Goal: Task Accomplishment & Management: Use online tool/utility

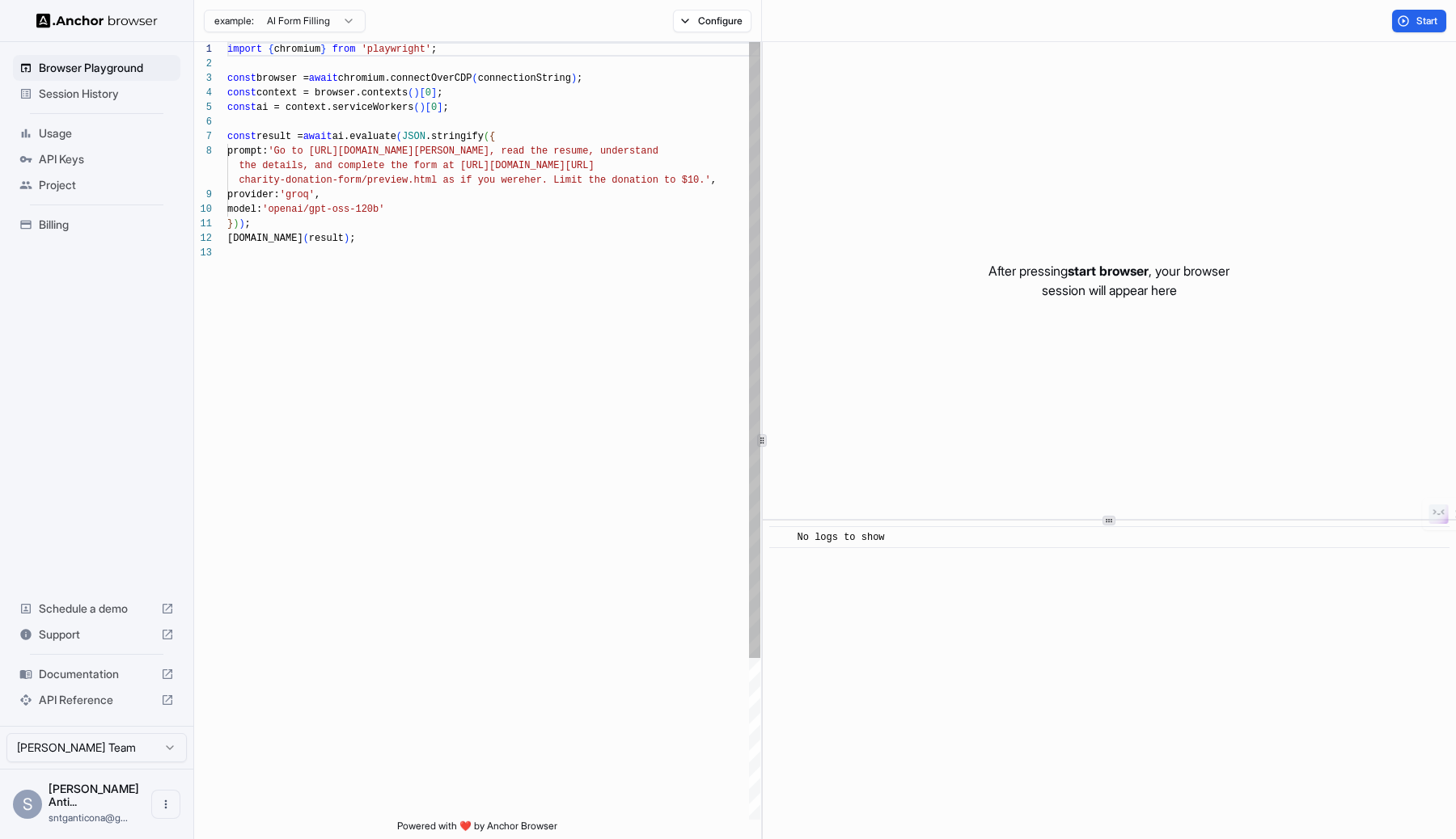
scroll to position [116, 0]
click at [537, 162] on div "import { chromium } from 'playwright' ; const browser = await chromium.connectO…" at bounding box center [494, 533] width 533 height 982
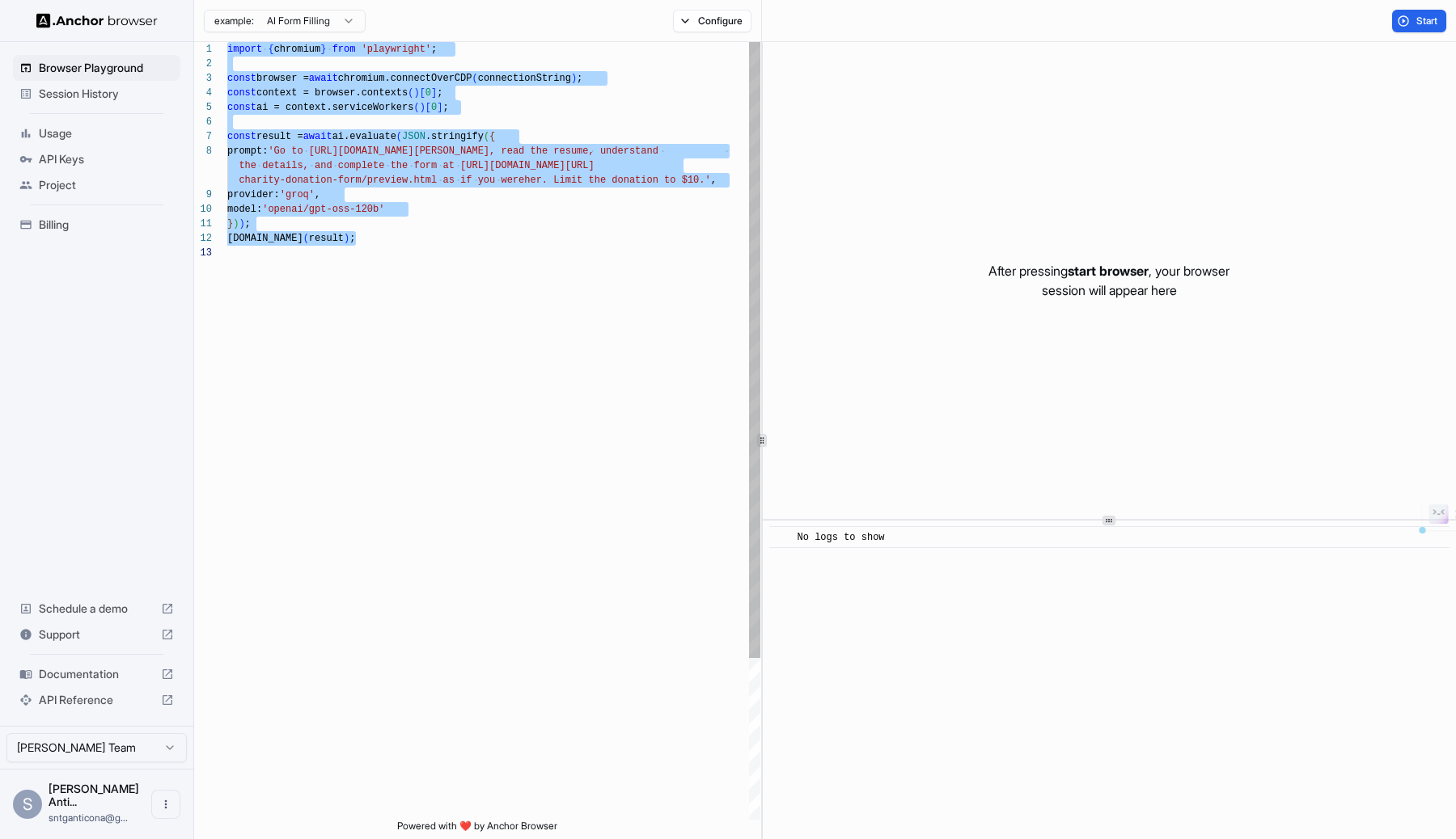
scroll to position [29, 0]
click at [464, 229] on div "import { chromium } from 'playwright' ; const browser = await chromium.connectO…" at bounding box center [494, 533] width 533 height 982
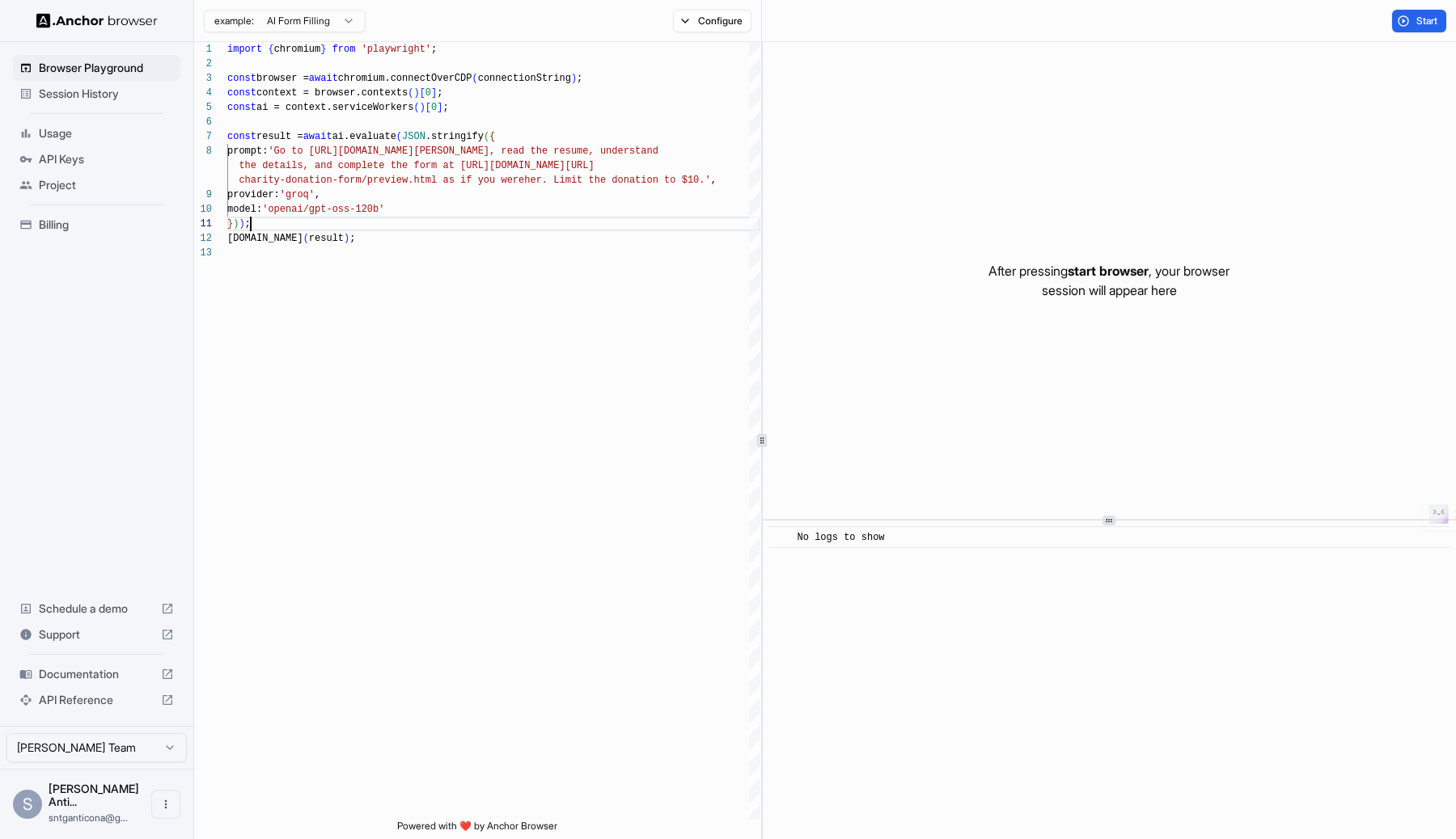
click at [720, 36] on div "example: AI Form Filling Configure" at bounding box center [478, 21] width 568 height 42
click at [720, 21] on button "Configure" at bounding box center [712, 21] width 79 height 22
click at [1084, 306] on div "After pressing start browser , your browser session will appear here" at bounding box center [1109, 280] width 693 height 477
click at [337, 16] on html "Browser Playground Session History Usage API Keys Project Billing Schedule a de…" at bounding box center [728, 420] width 1456 height 839
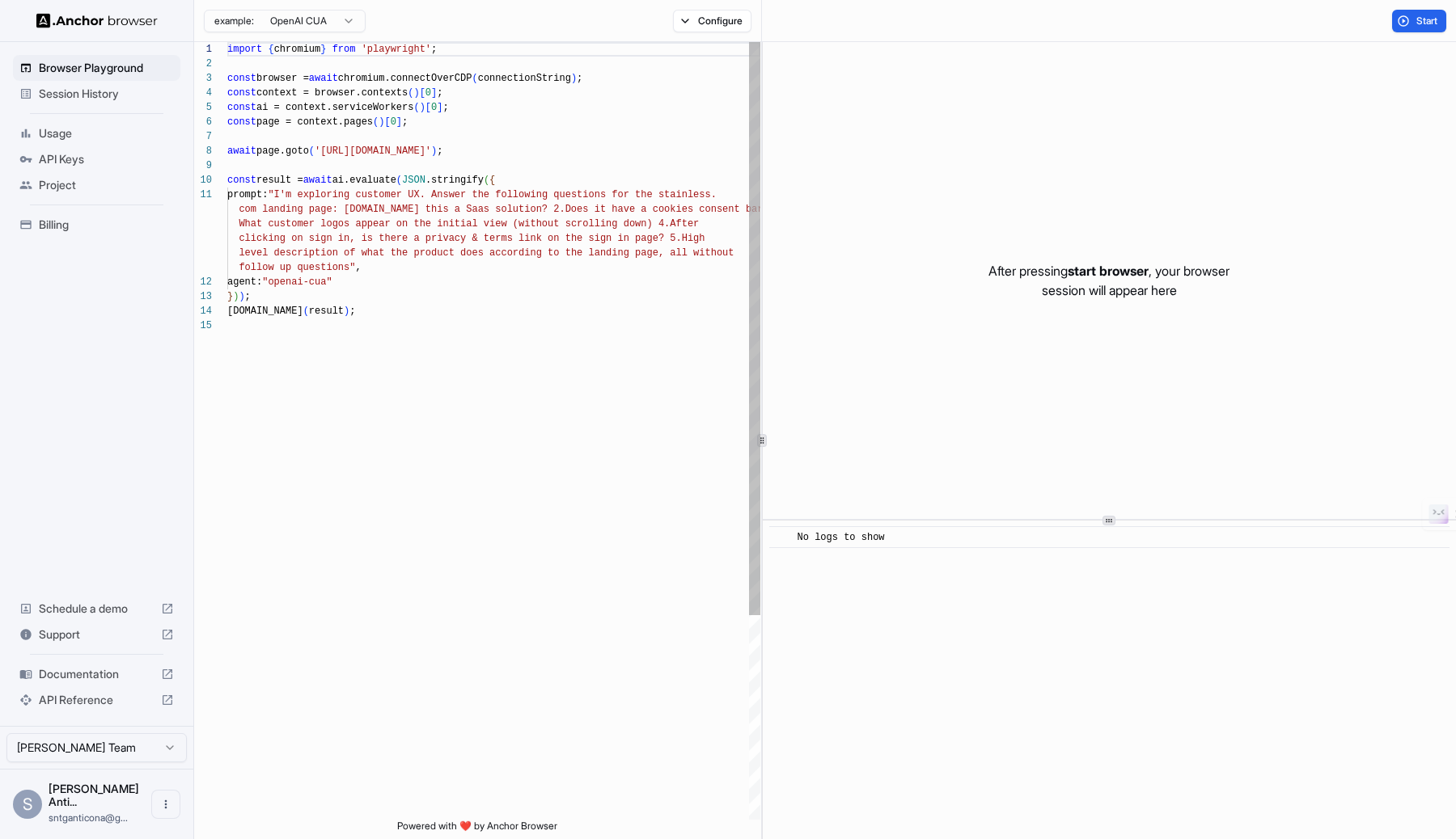
scroll to position [73, 0]
click at [470, 264] on div "import { chromium } from 'playwright' ; const browser = await chromium.connectO…" at bounding box center [494, 569] width 533 height 1054
click at [589, 263] on div "import { chromium } from 'playwright' ; const browser = await chromium.connectO…" at bounding box center [494, 569] width 533 height 1054
click at [312, 12] on html "Browser Playground Session History Usage API Keys Project Billing Schedule a de…" at bounding box center [728, 420] width 1456 height 839
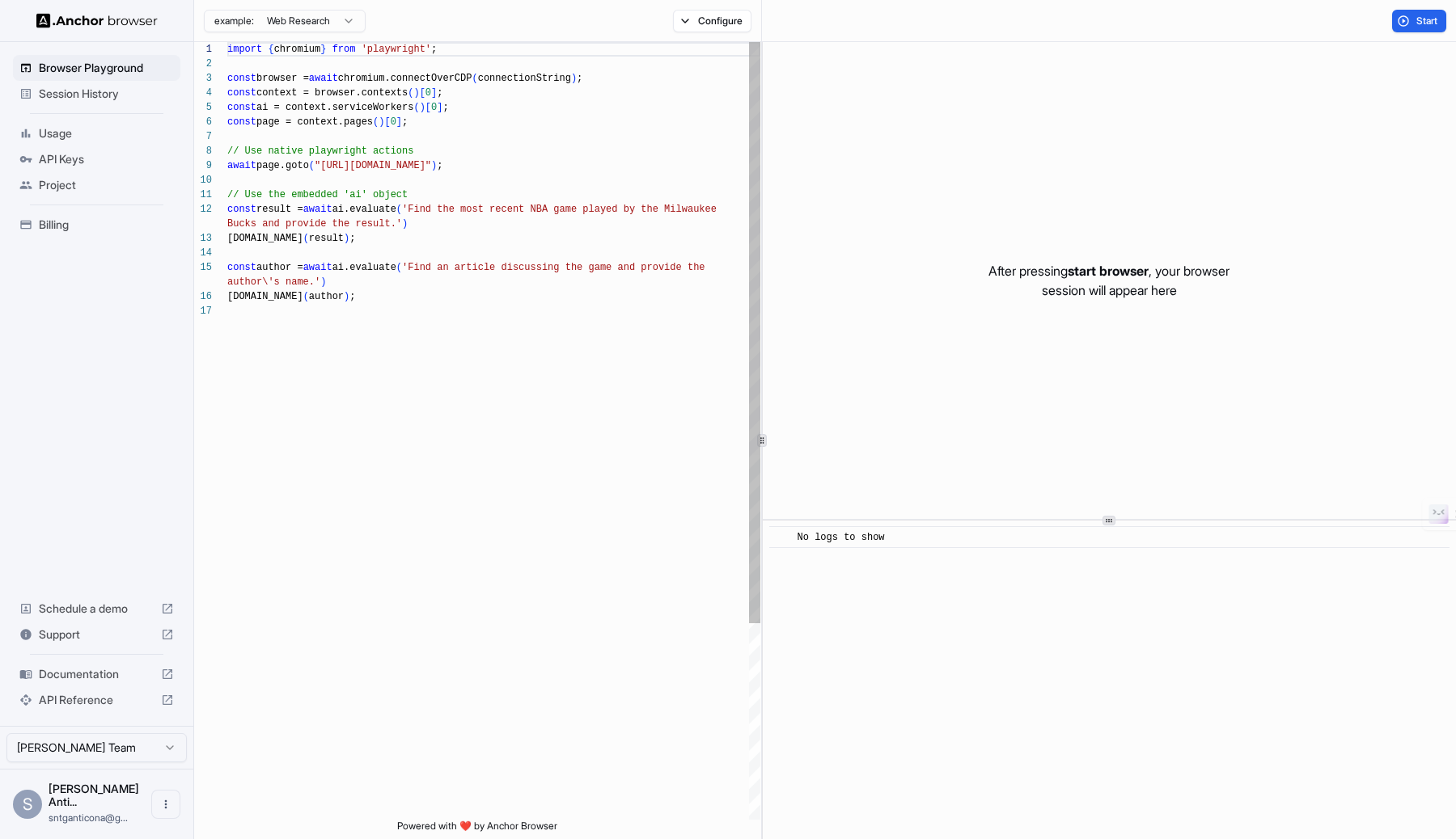
scroll to position [116, 0]
click at [582, 172] on div "import { chromium } from 'playwright' ; const browser = await chromium.connectO…" at bounding box center [494, 561] width 533 height 1040
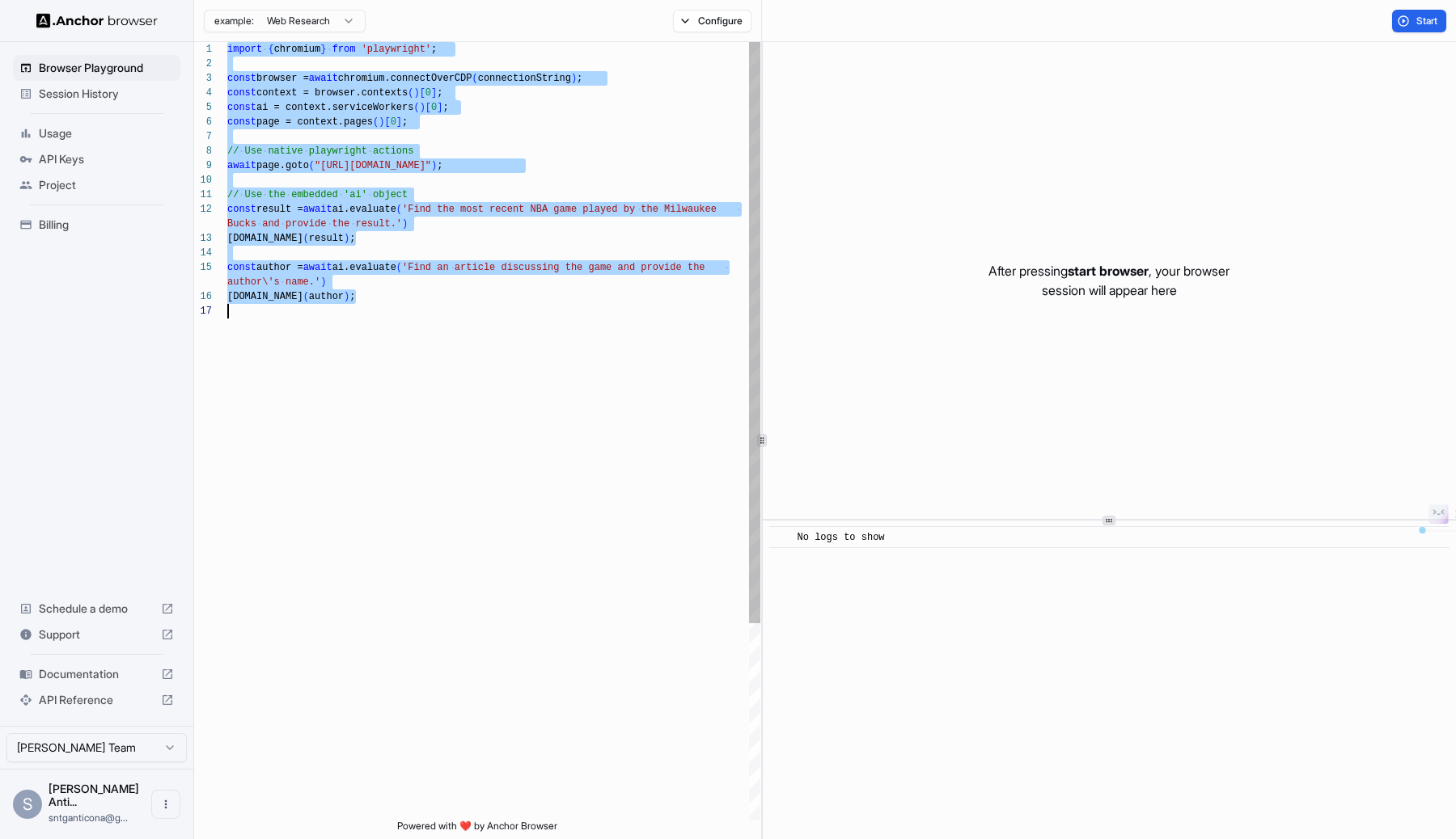
scroll to position [0, 0]
click at [309, 22] on html "Browser Playground Session History Usage API Keys Project Billing Schedule a de…" at bounding box center [728, 420] width 1456 height 839
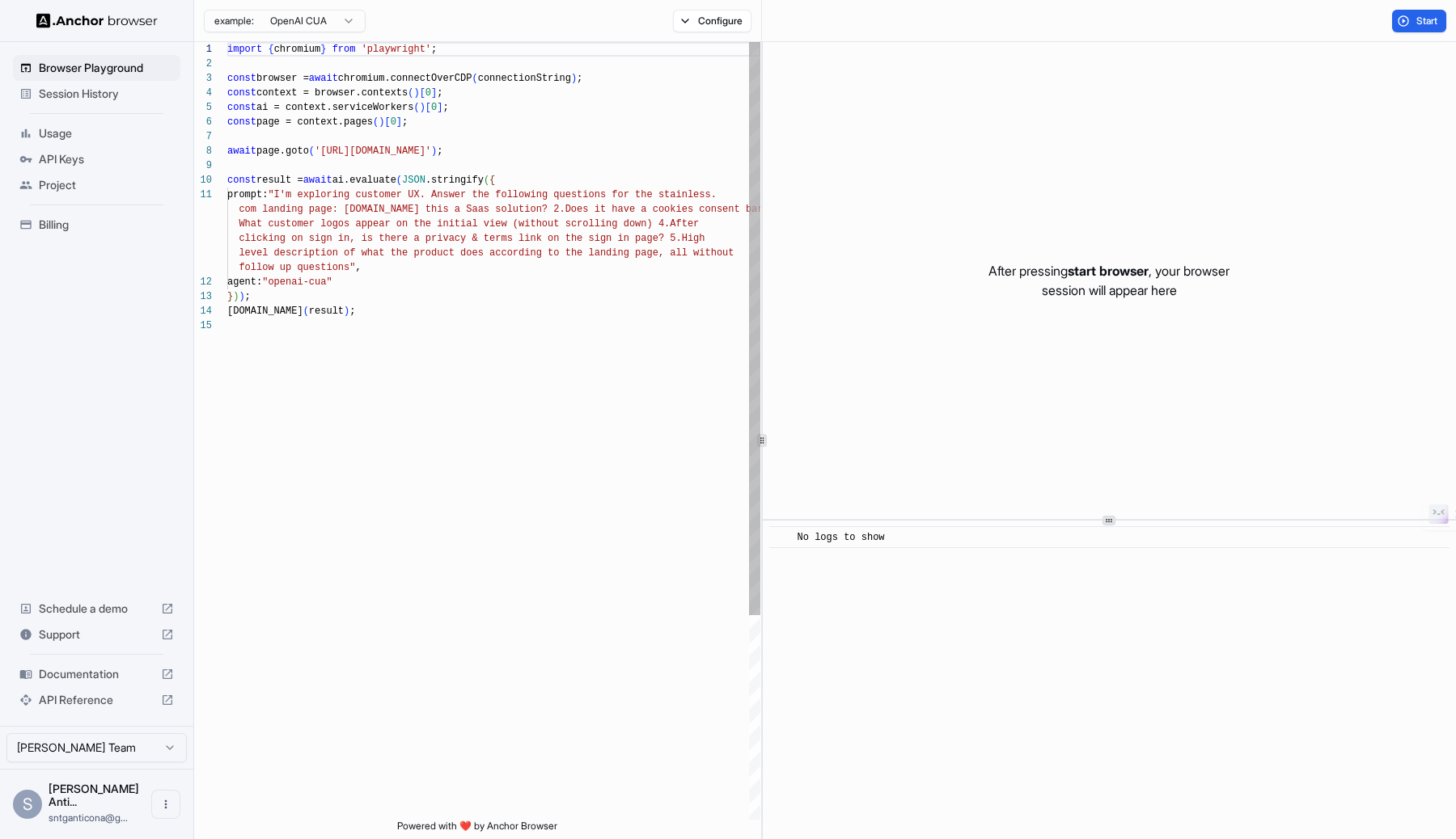
click at [725, 197] on div "import { chromium } from 'playwright' ; const browser = await chromium.connectO…" at bounding box center [494, 569] width 533 height 1054
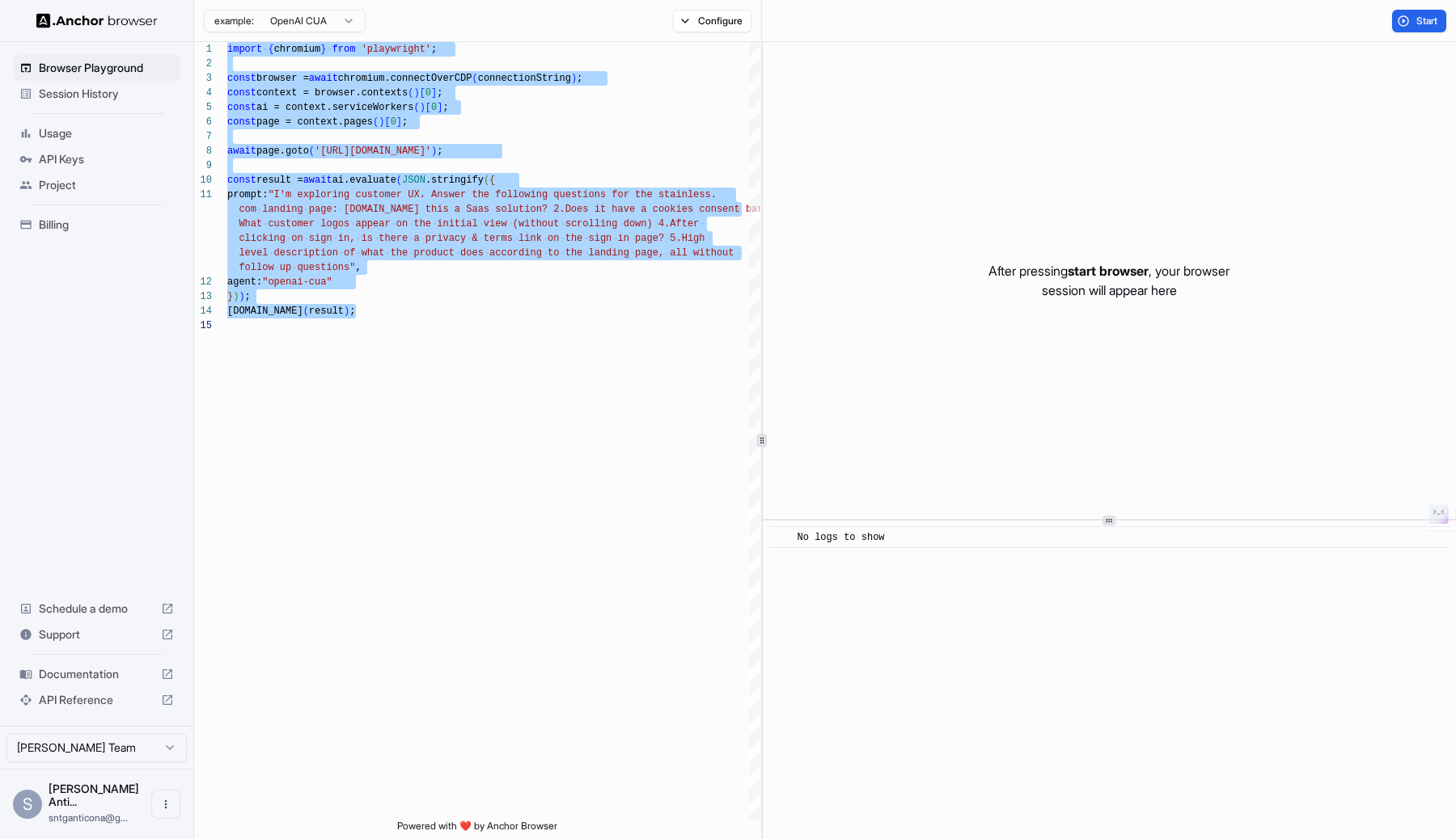
click at [330, 18] on html "Browser Playground Session History Usage API Keys Project Billing Schedule a de…" at bounding box center [728, 420] width 1456 height 839
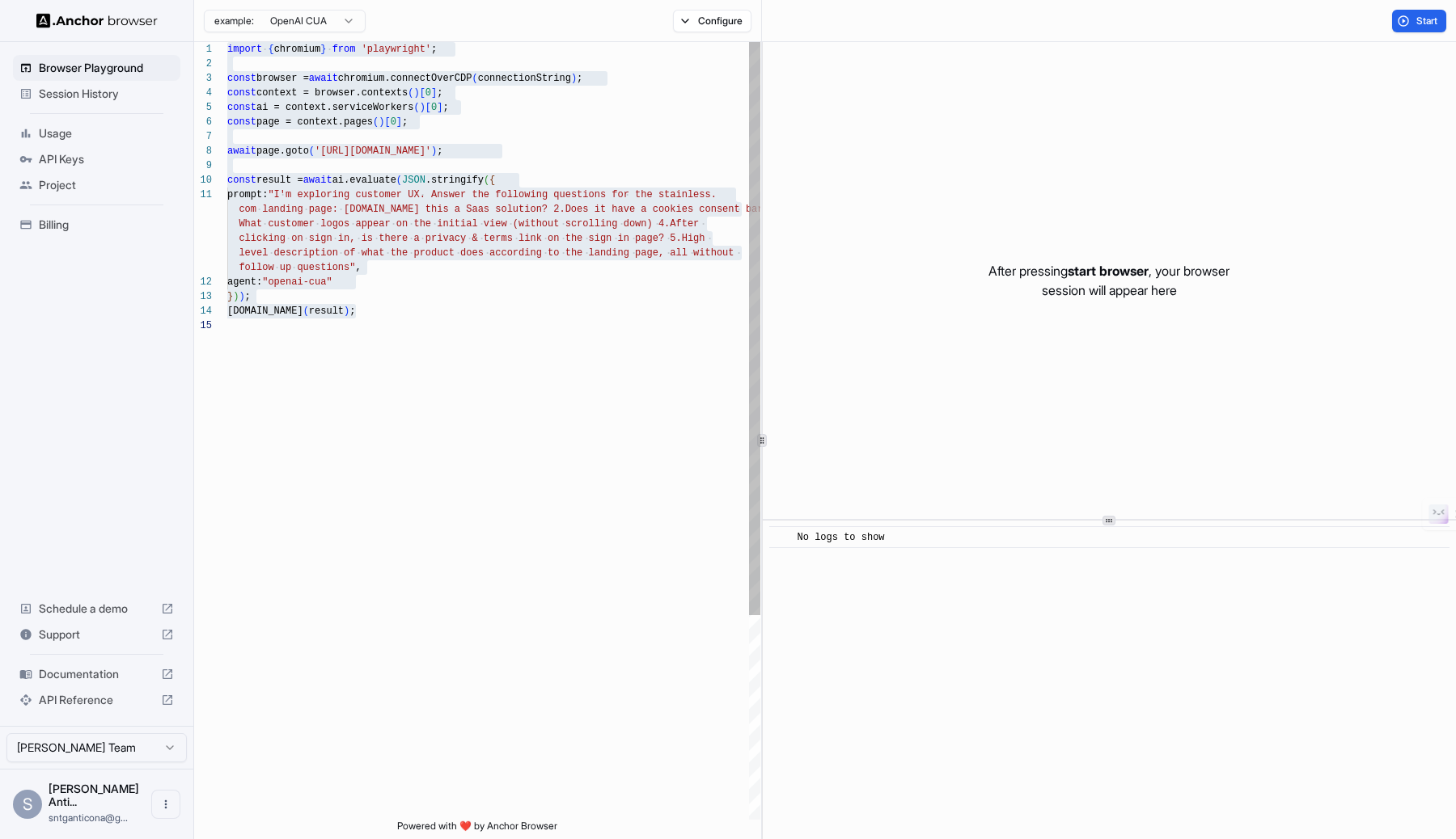
click at [422, 218] on html "Browser Playground Session History Usage API Keys Project Billing Schedule a de…" at bounding box center [728, 420] width 1456 height 839
click at [427, 236] on div "import { chromium } from 'playwright' ; const browser = await chromium.connectO…" at bounding box center [494, 569] width 533 height 1054
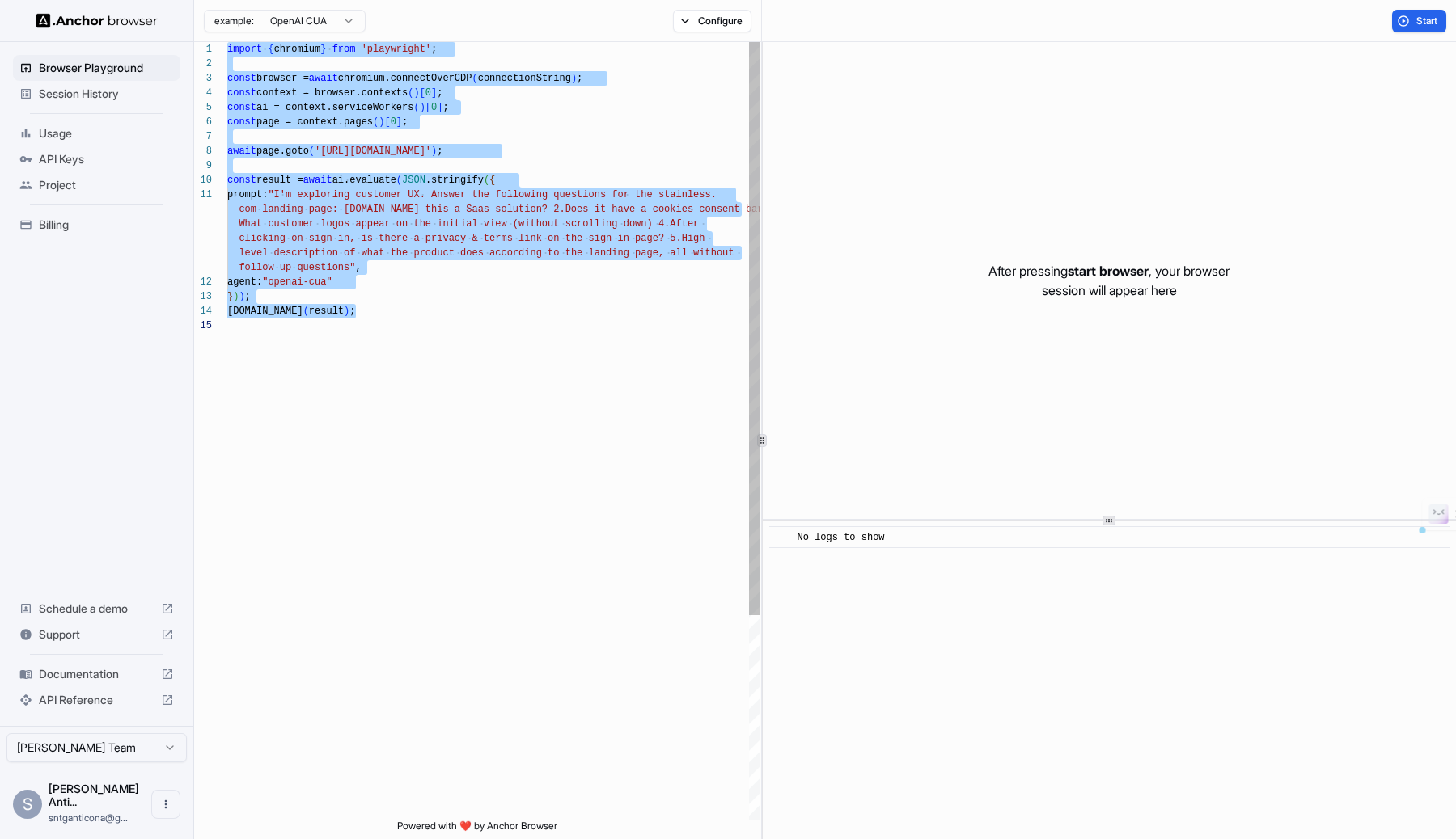
scroll to position [87, 0]
click at [418, 283] on div "import { chromium } from 'playwright' ; const browser = await chromium.connectO…" at bounding box center [494, 569] width 533 height 1054
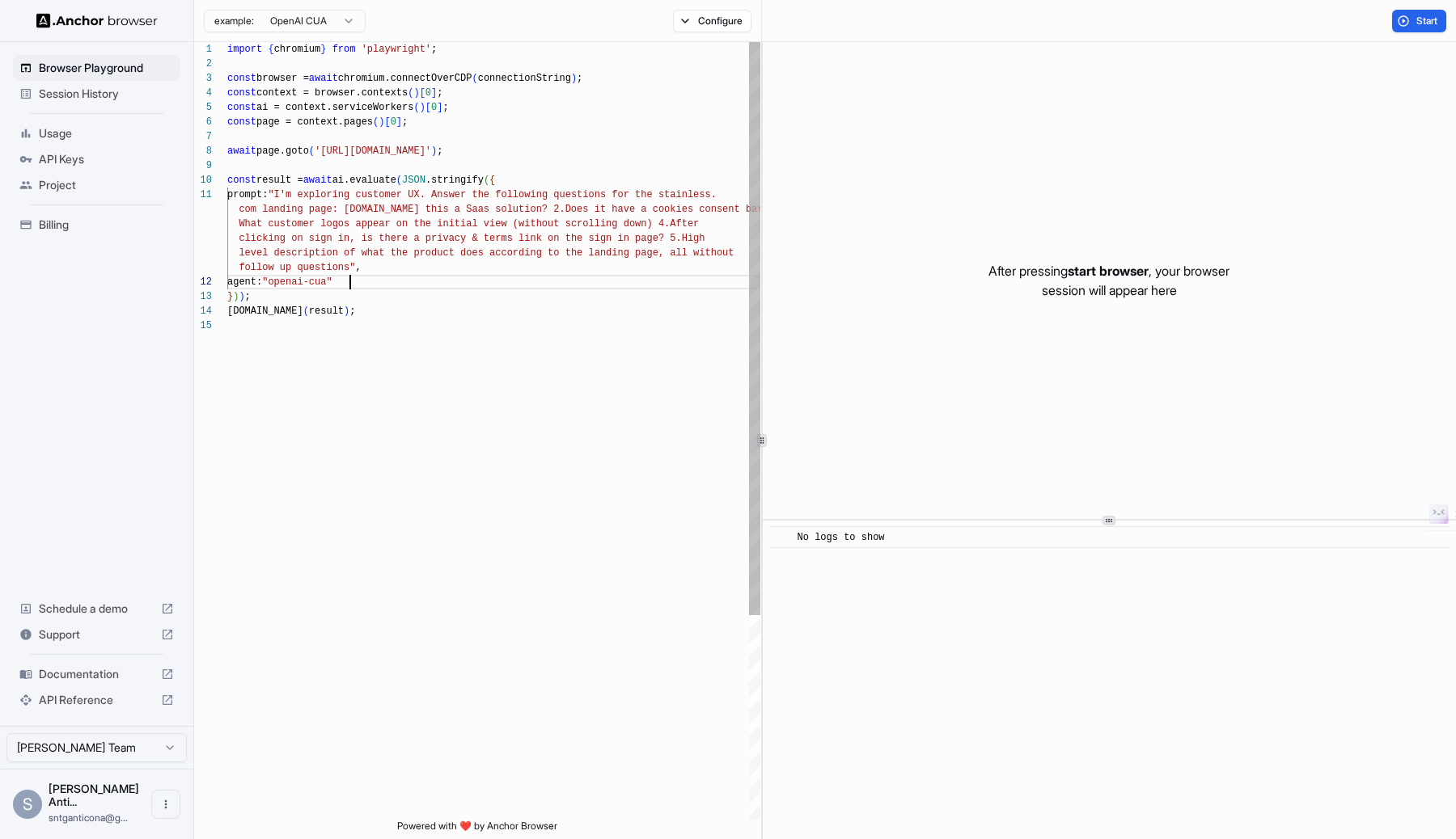
scroll to position [102, 0]
click at [382, 303] on div "import { chromium } from 'playwright' ; const browser = await chromium.connectO…" at bounding box center [494, 569] width 533 height 1054
drag, startPoint x: 368, startPoint y: 309, endPoint x: 338, endPoint y: 270, distance: 49.2
click at [338, 270] on div "import { chromium } from 'playwright' ; const browser = await chromium.connectO…" at bounding box center [494, 569] width 533 height 1054
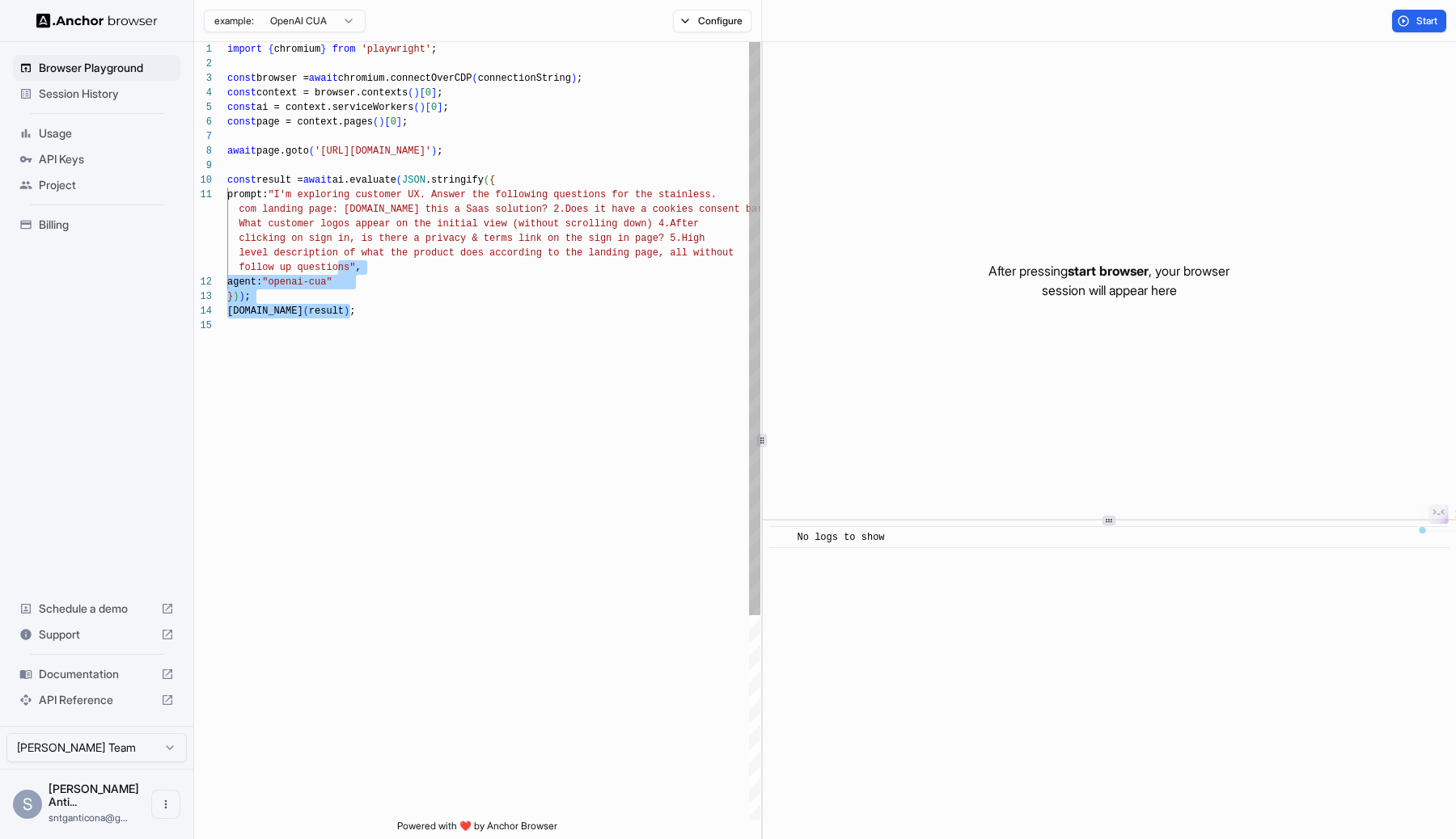
click at [412, 262] on div "import { chromium } from 'playwright' ; const browser = await chromium.connectO…" at bounding box center [494, 569] width 533 height 1054
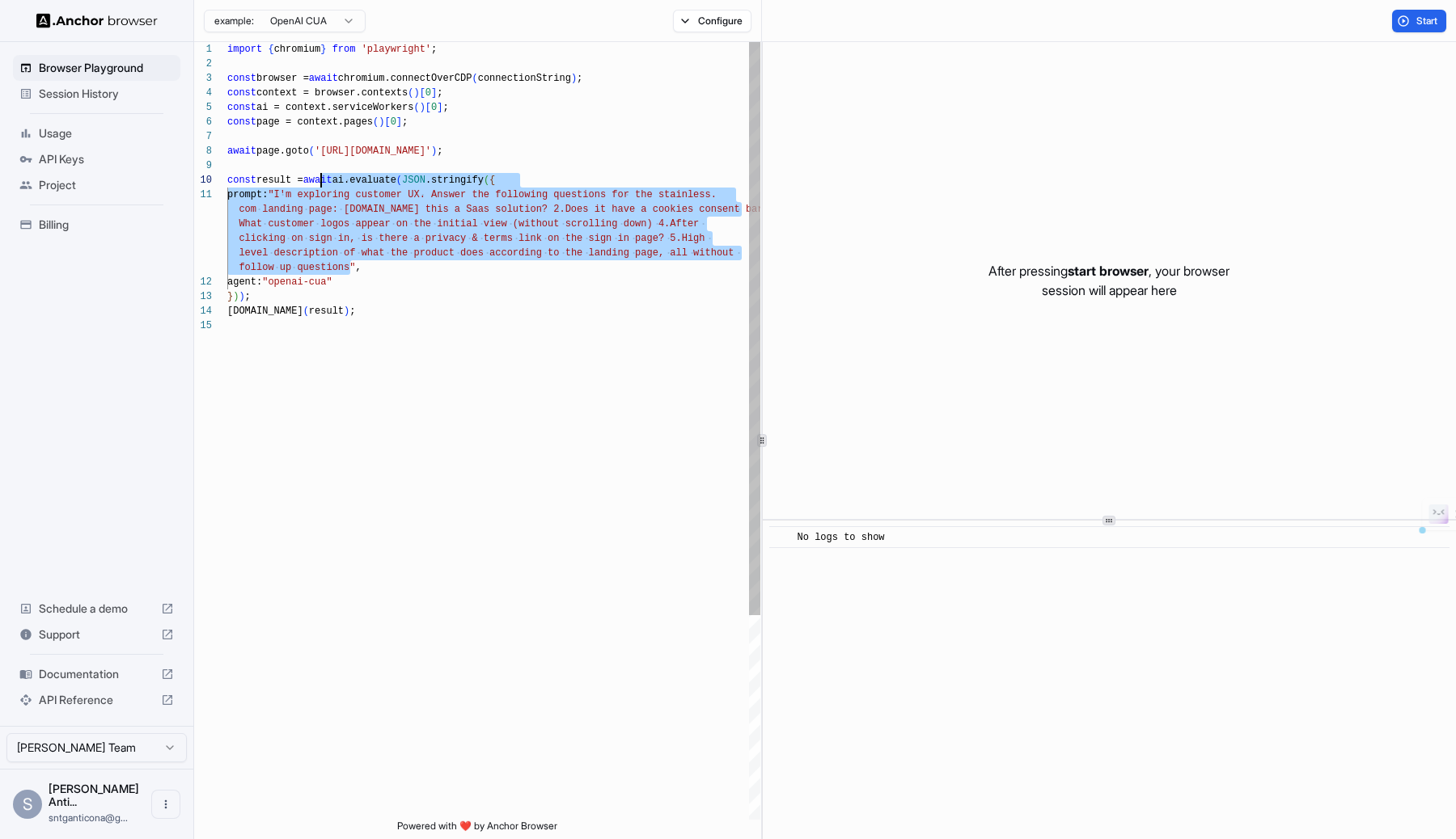
scroll to position [0, 0]
drag, startPoint x: 348, startPoint y: 265, endPoint x: 305, endPoint y: 193, distance: 83.9
click at [305, 193] on div "import { chromium } from 'playwright' ; const browser = await chromium.connectO…" at bounding box center [494, 569] width 533 height 1054
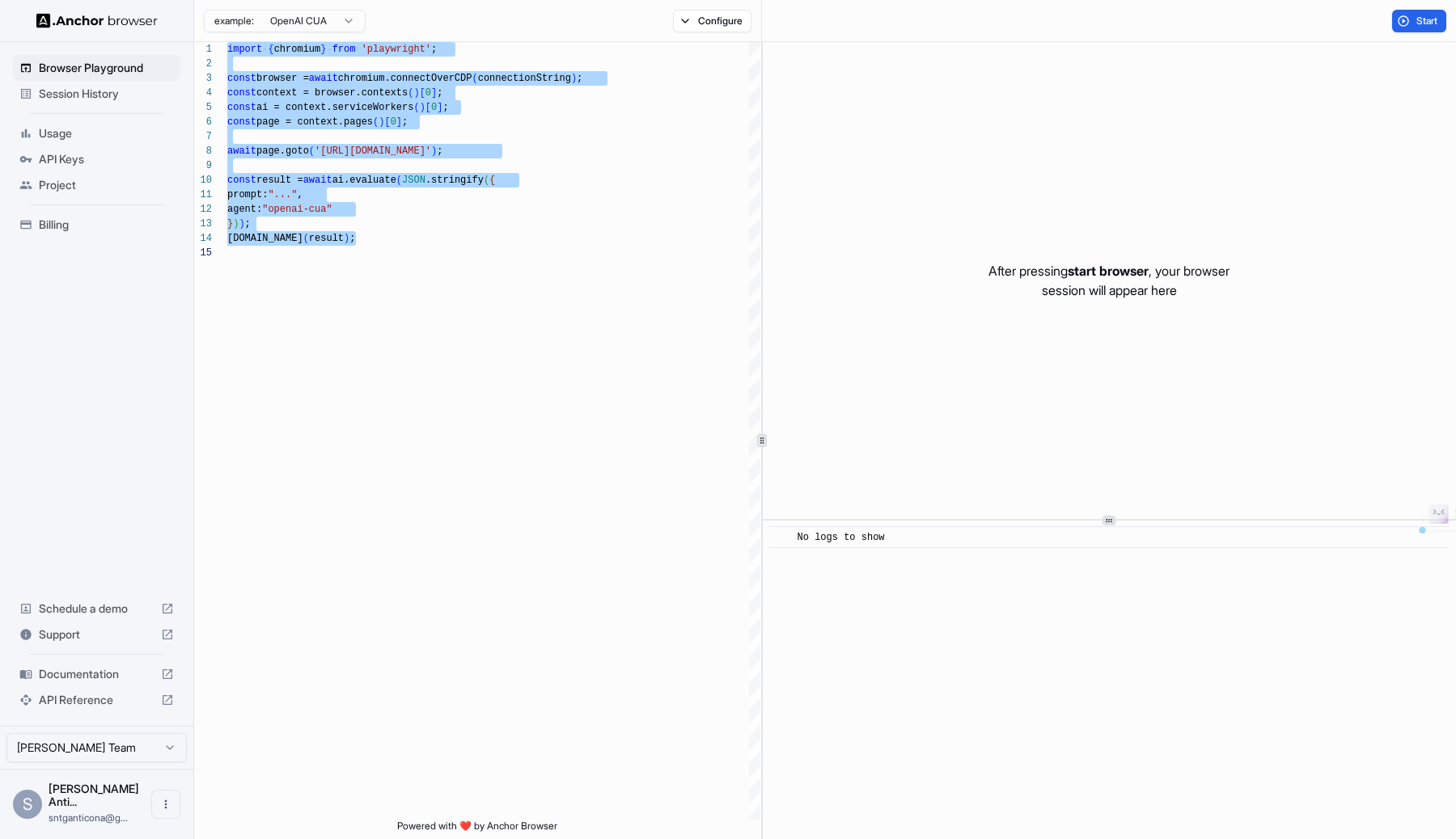
type textarea "**********"
click at [125, 131] on span "Usage" at bounding box center [105, 133] width 135 height 16
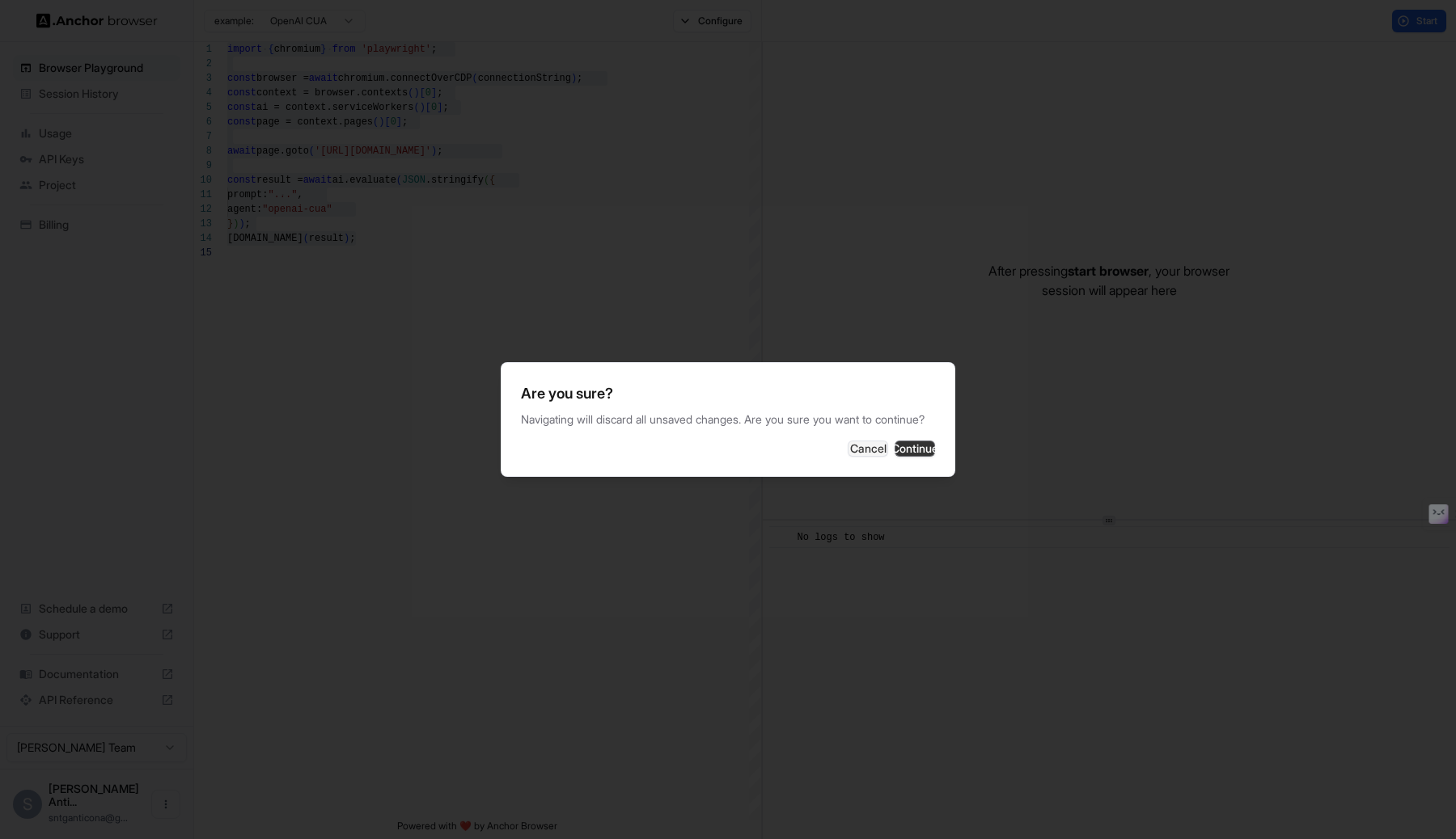
click at [894, 457] on button "Continue" at bounding box center [914, 449] width 40 height 16
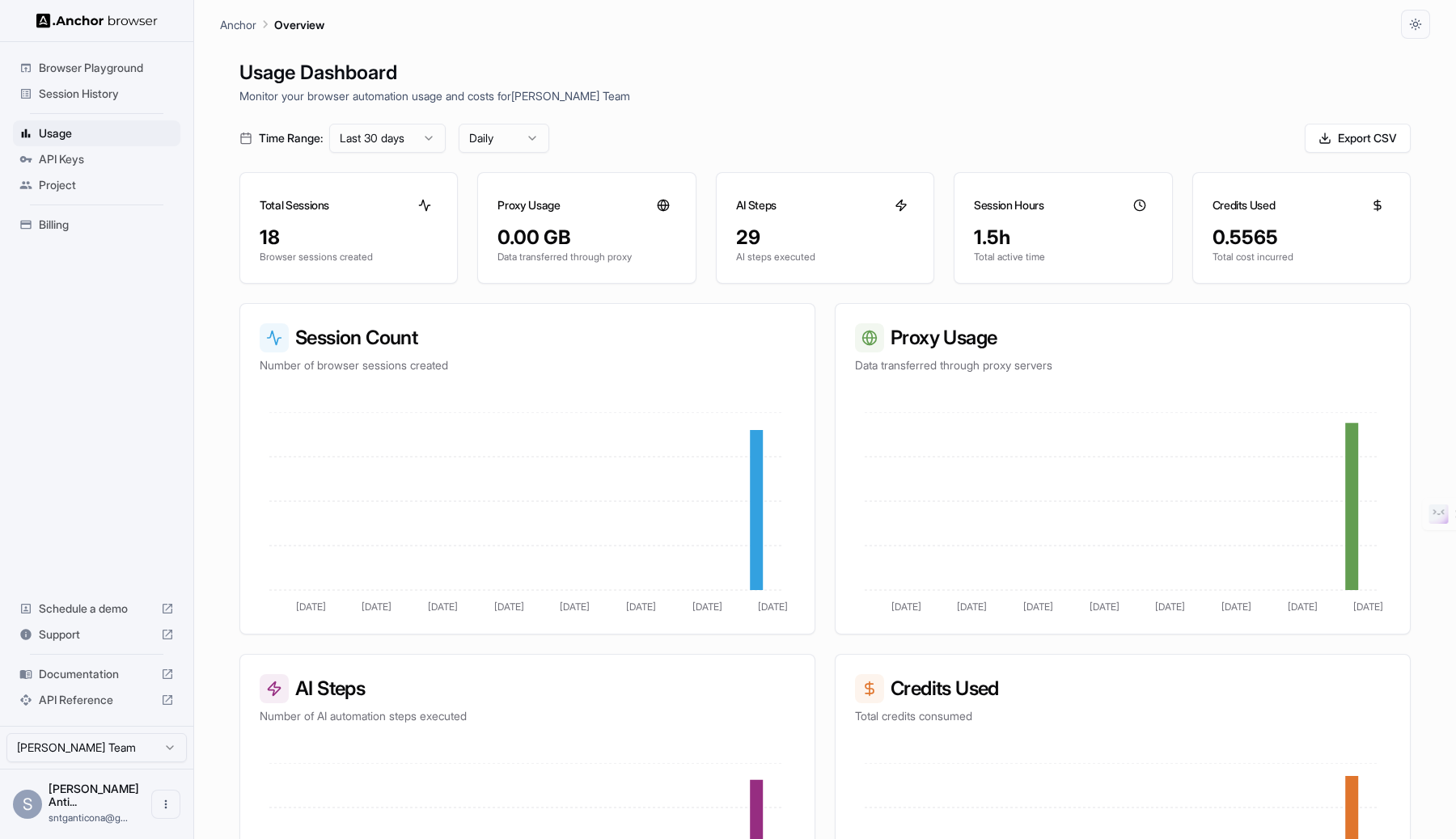
click at [640, 296] on div "Usage Dashboard Monitor your browser automation usage and costs for Santiago An…" at bounding box center [824, 458] width 1210 height 839
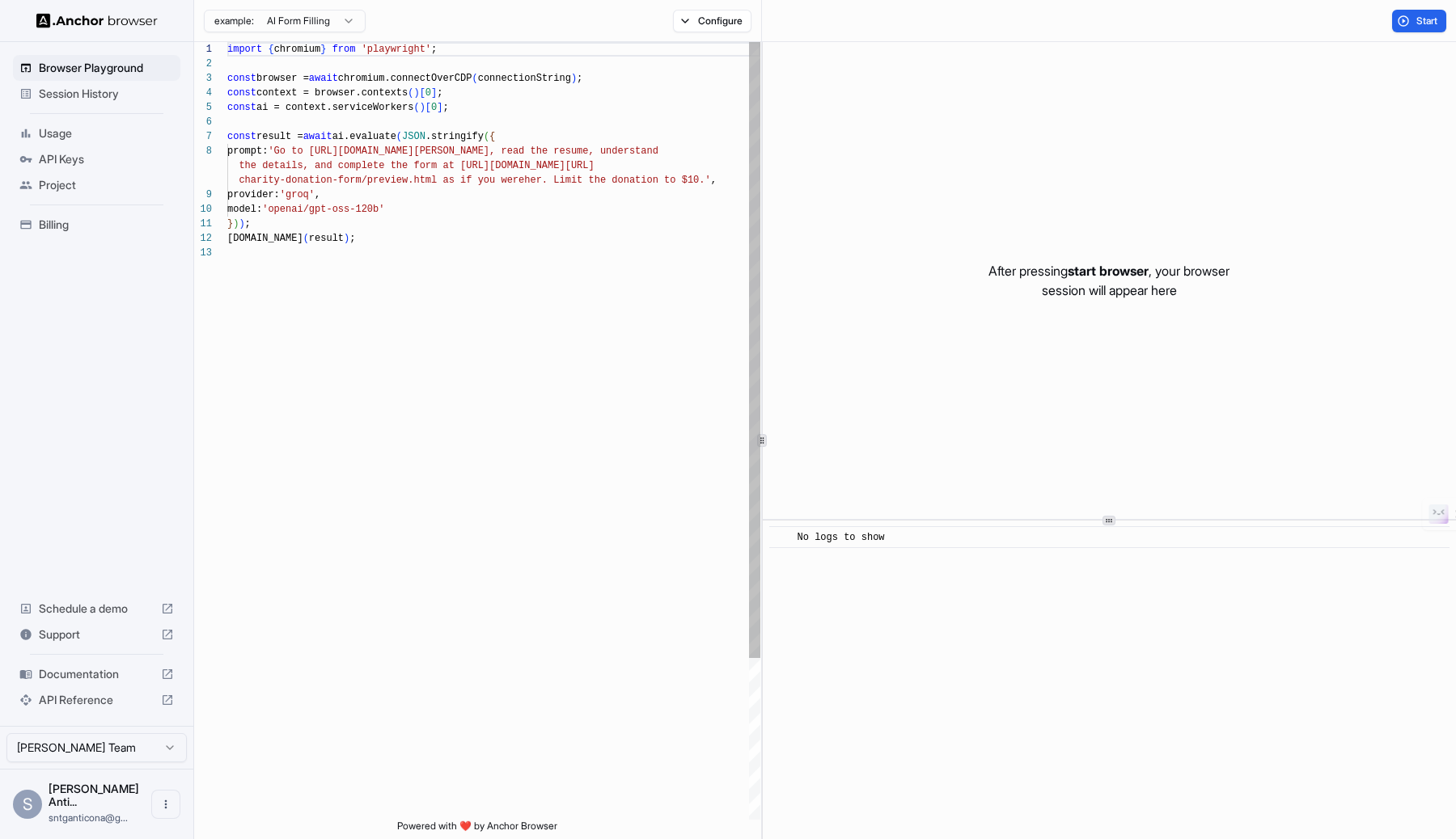
scroll to position [116, 0]
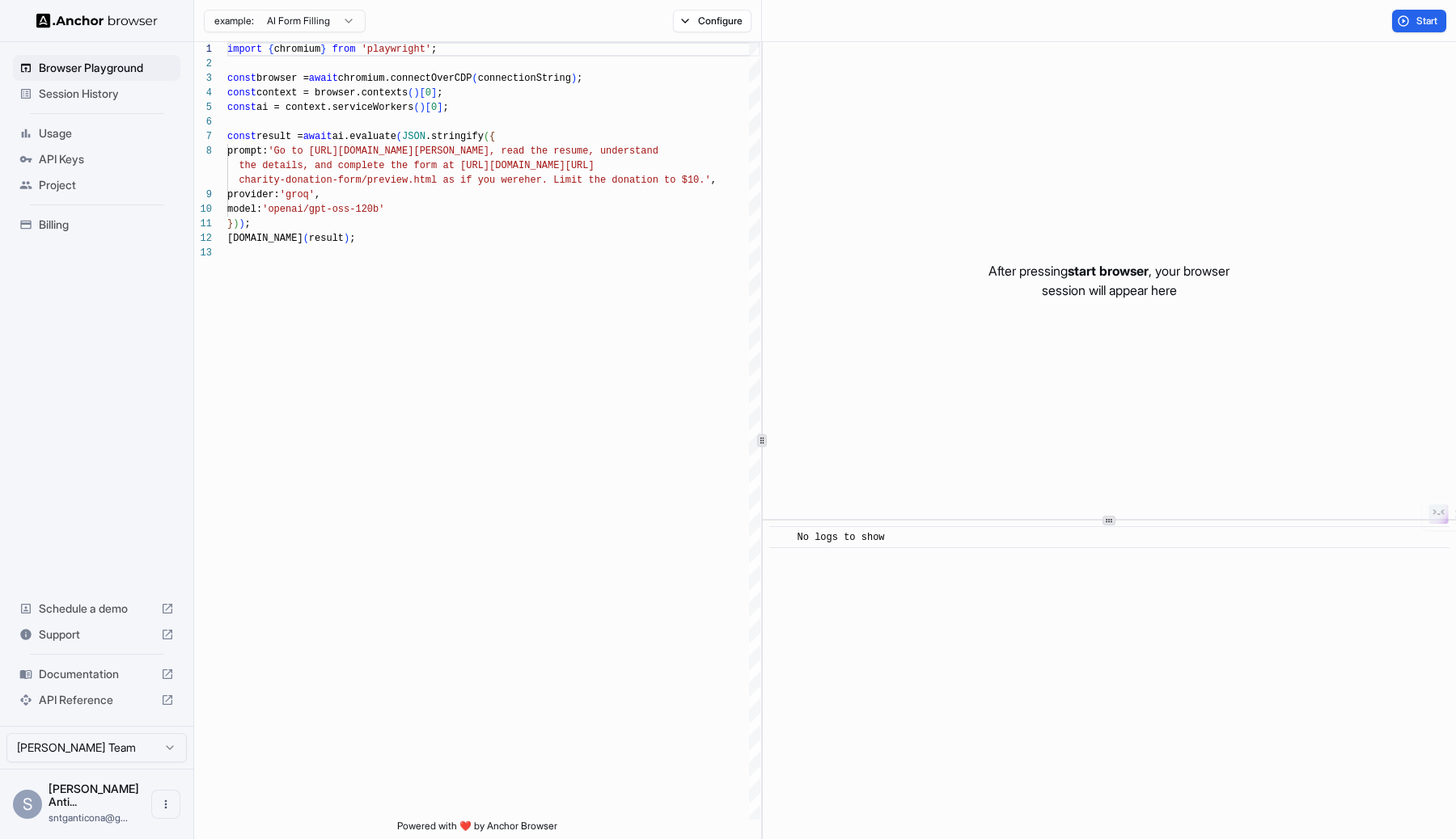
click at [262, 12] on html "Browser Playground Session History Usage API Keys Project Billing Schedule a de…" at bounding box center [728, 420] width 1456 height 839
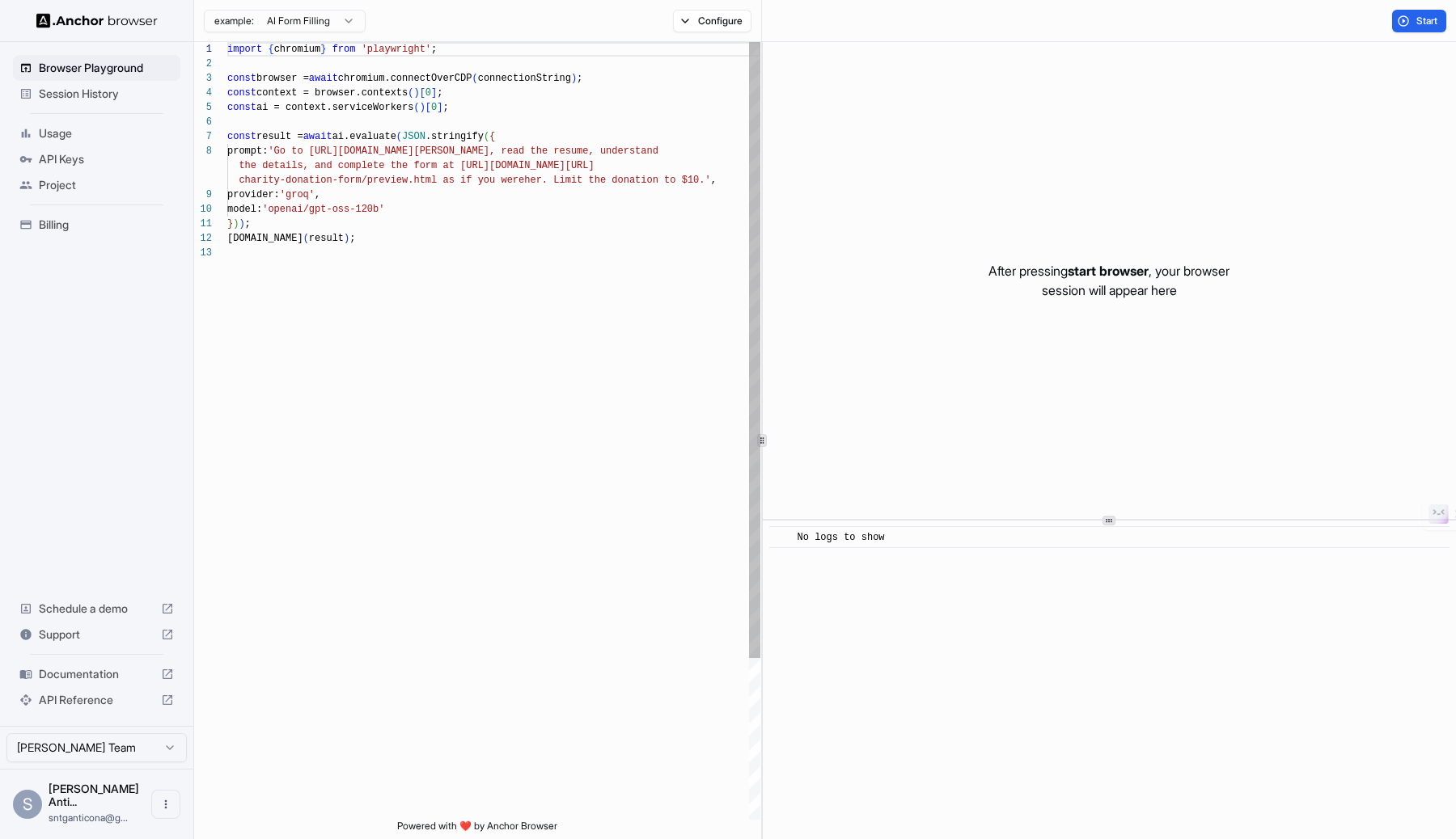
click at [428, 200] on html "Browser Playground Session History Usage API Keys Project Billing Schedule a de…" at bounding box center [728, 420] width 1456 height 839
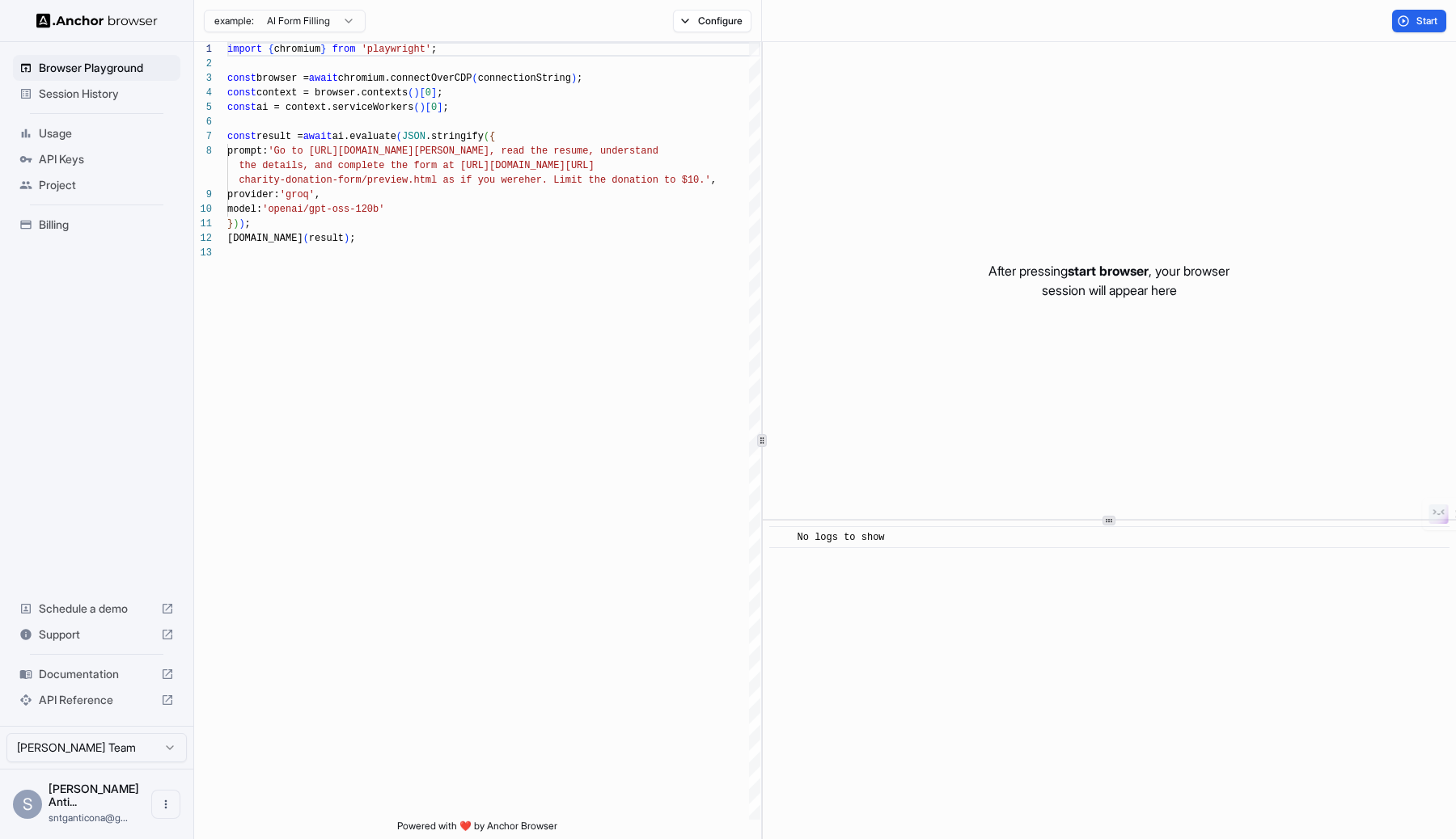
click at [93, 683] on span "Documentation" at bounding box center [96, 674] width 116 height 16
